Goal: Transaction & Acquisition: Purchase product/service

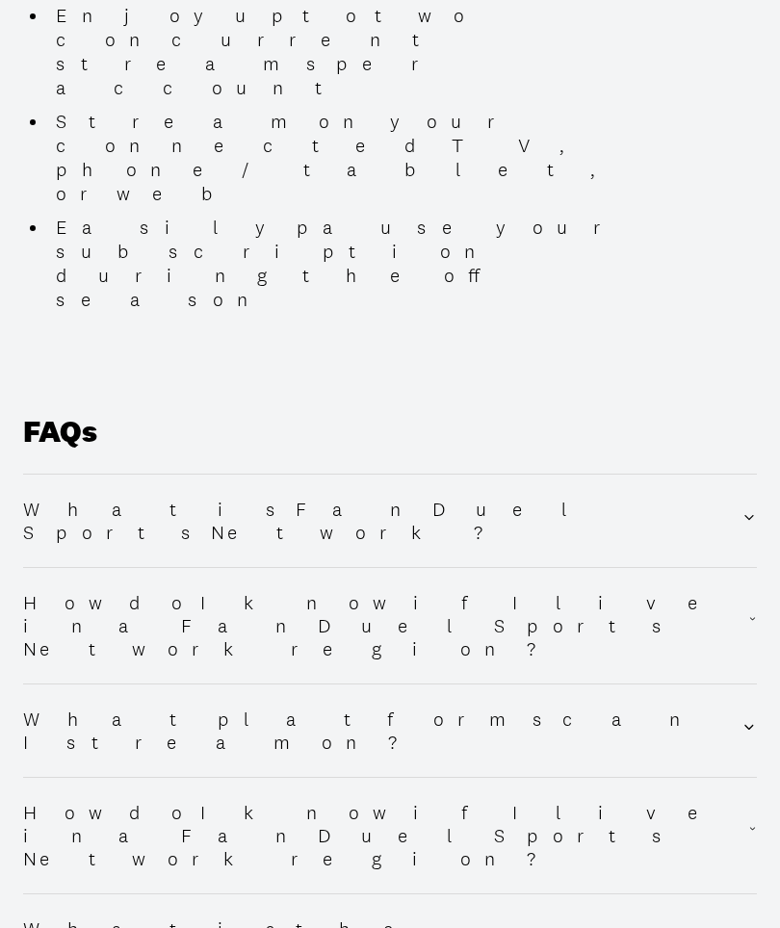
scroll to position [3121, 0]
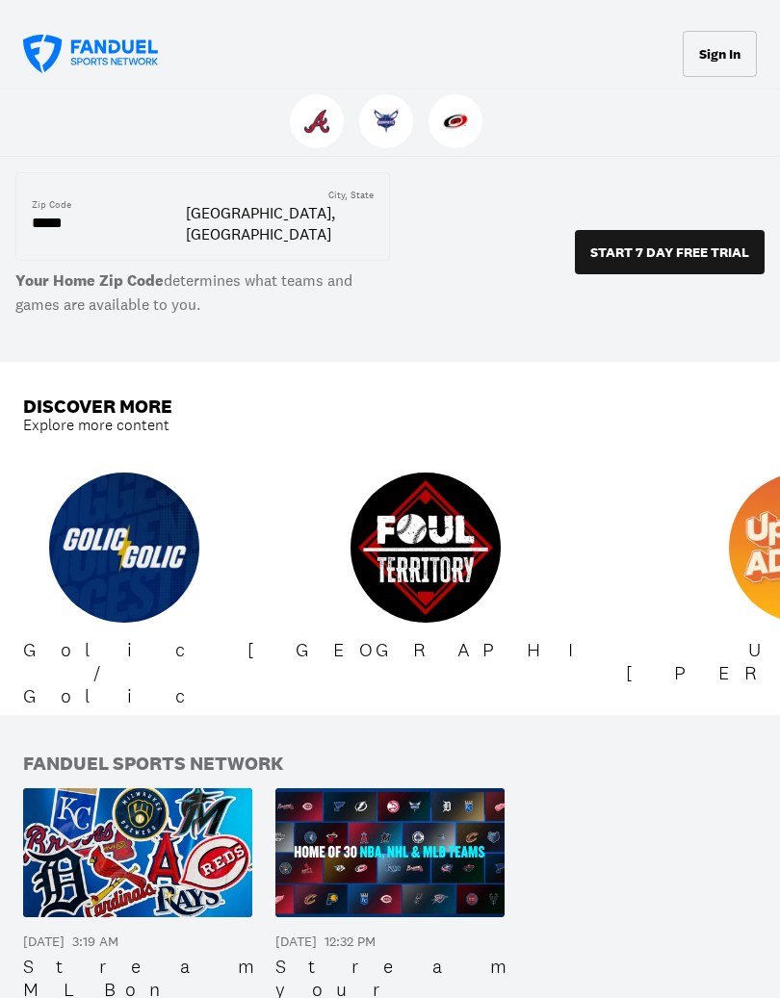
scroll to position [1761, 0]
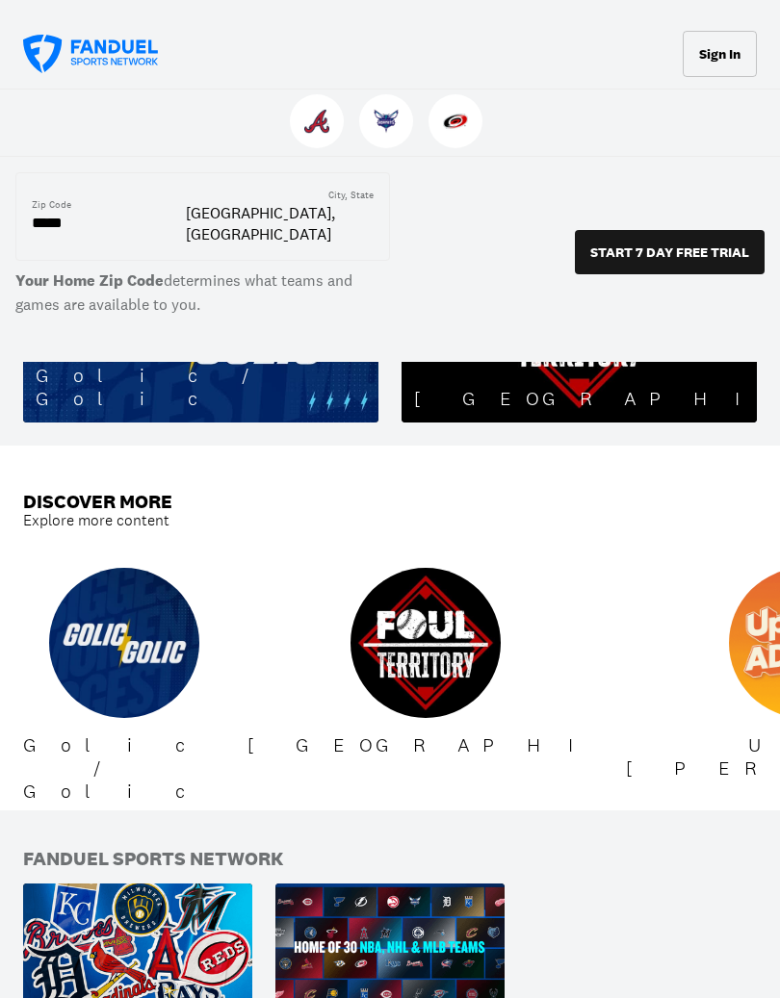
click at [64, 55] on icon at bounding box center [90, 54] width 135 height 39
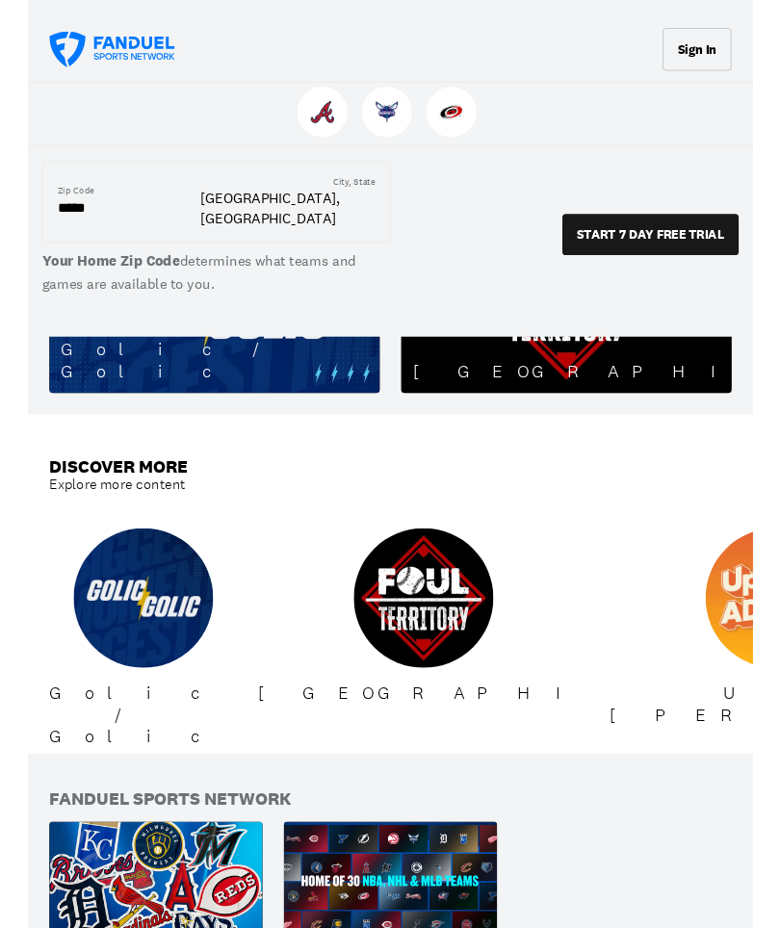
scroll to position [0, 0]
